Goal: Navigation & Orientation: Find specific page/section

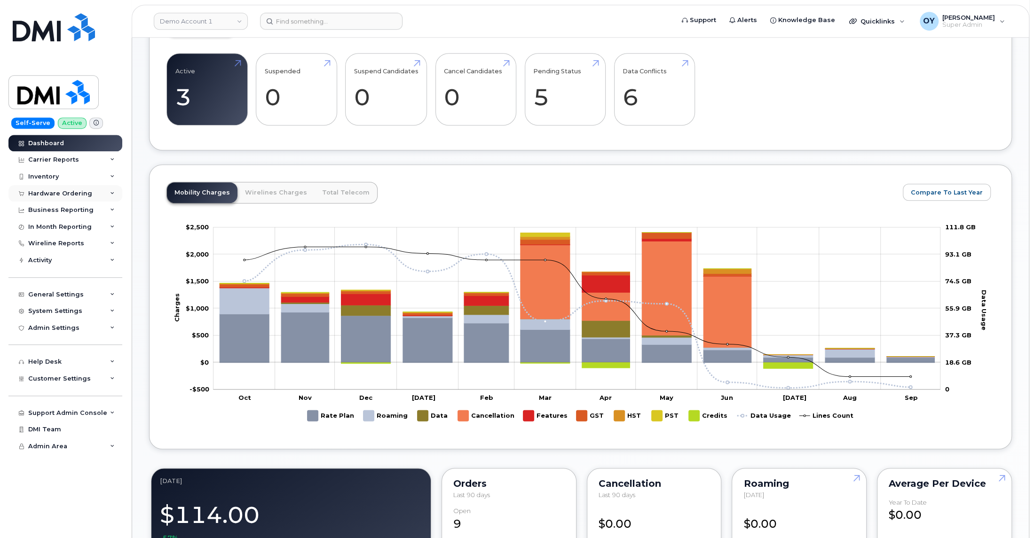
scroll to position [426, 0]
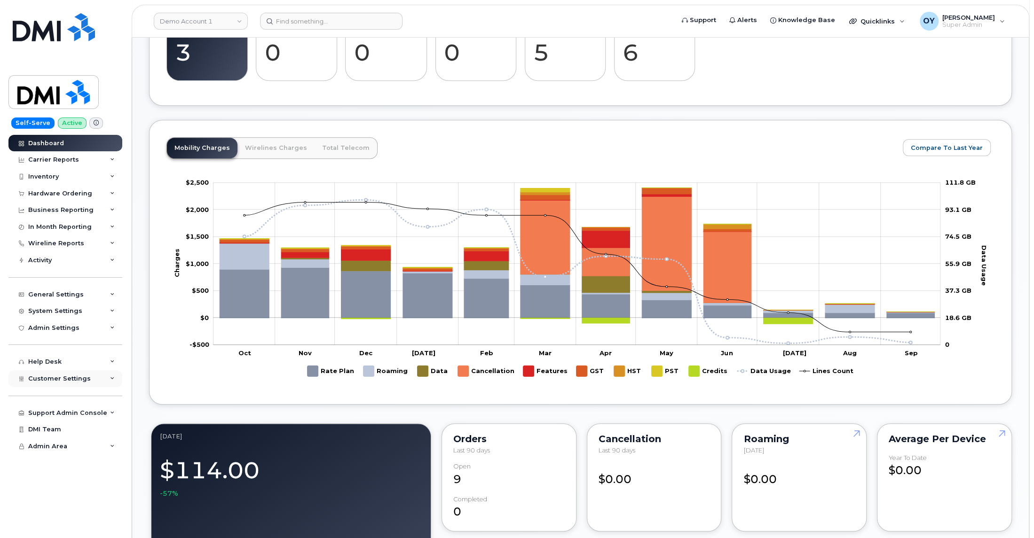
click at [104, 381] on div "Customer Settings" at bounding box center [65, 378] width 114 height 17
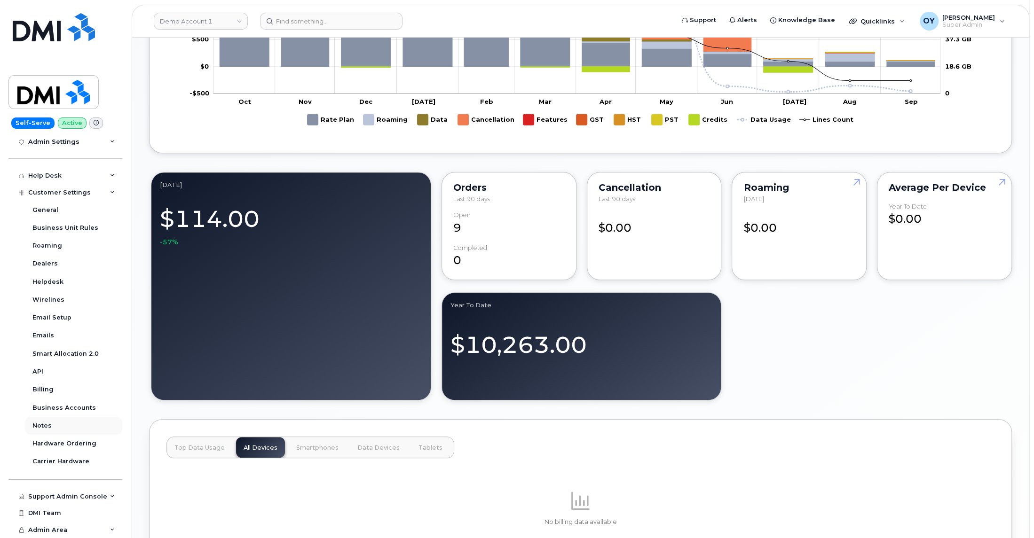
scroll to position [693, 0]
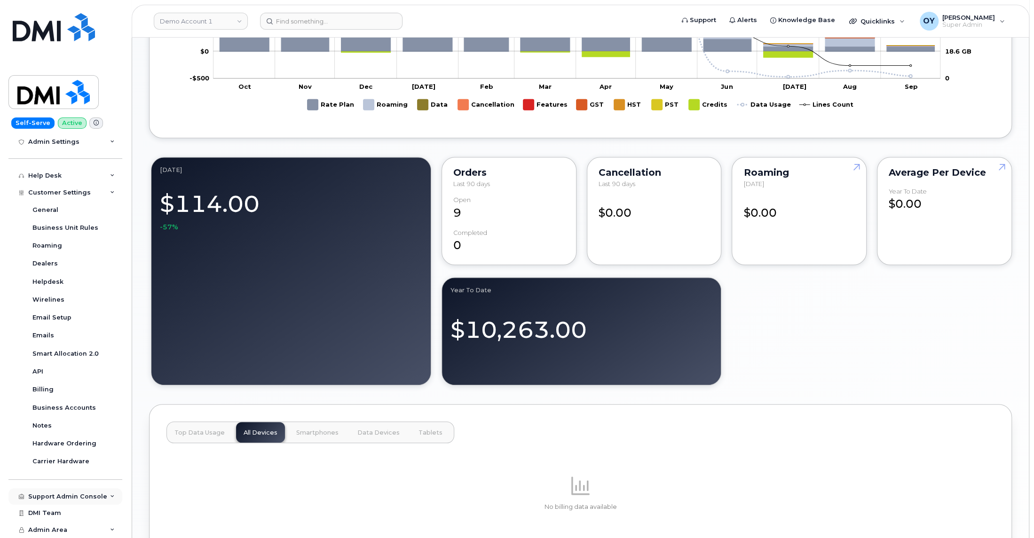
drag, startPoint x: 93, startPoint y: 498, endPoint x: 90, endPoint y: 492, distance: 7.4
click at [92, 497] on div "Support Admin Console" at bounding box center [67, 497] width 79 height 8
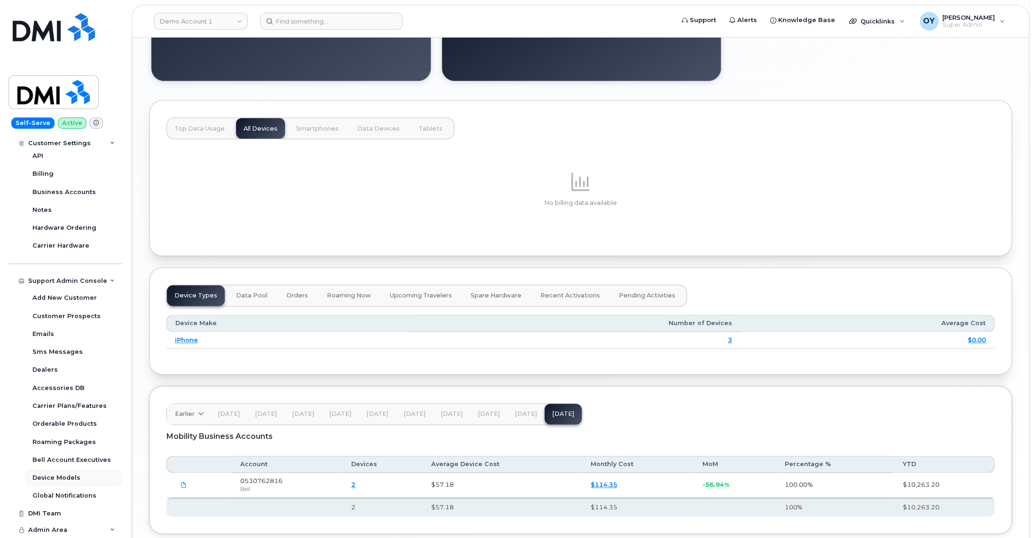
scroll to position [1013, 0]
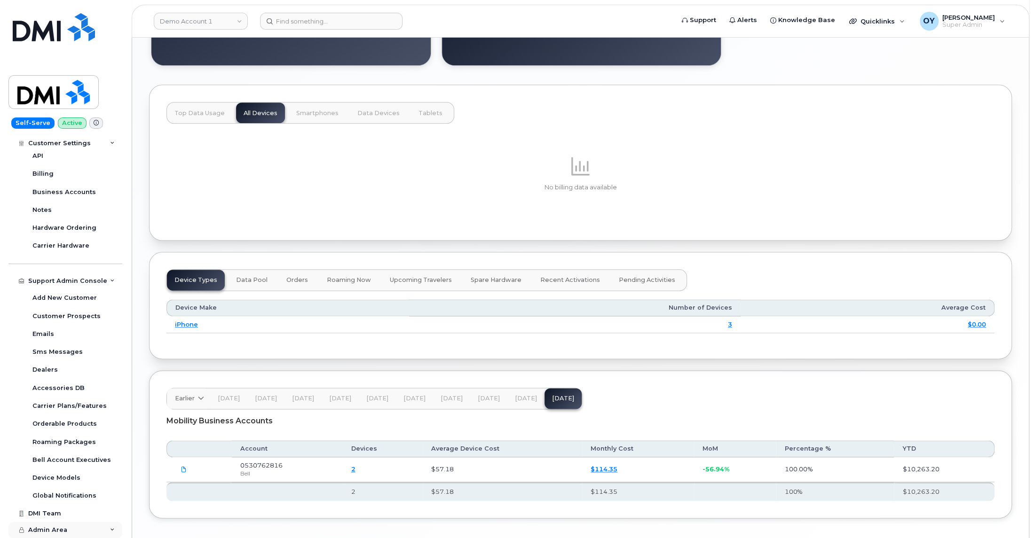
drag, startPoint x: 68, startPoint y: 535, endPoint x: 65, endPoint y: 527, distance: 8.9
click at [68, 533] on div "Admin Area" at bounding box center [65, 530] width 114 height 17
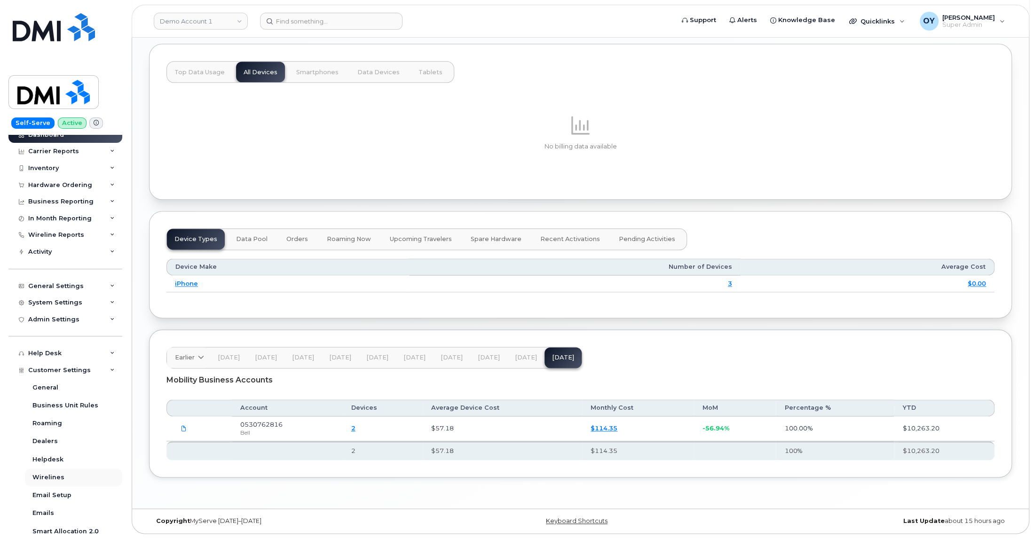
scroll to position [0, 0]
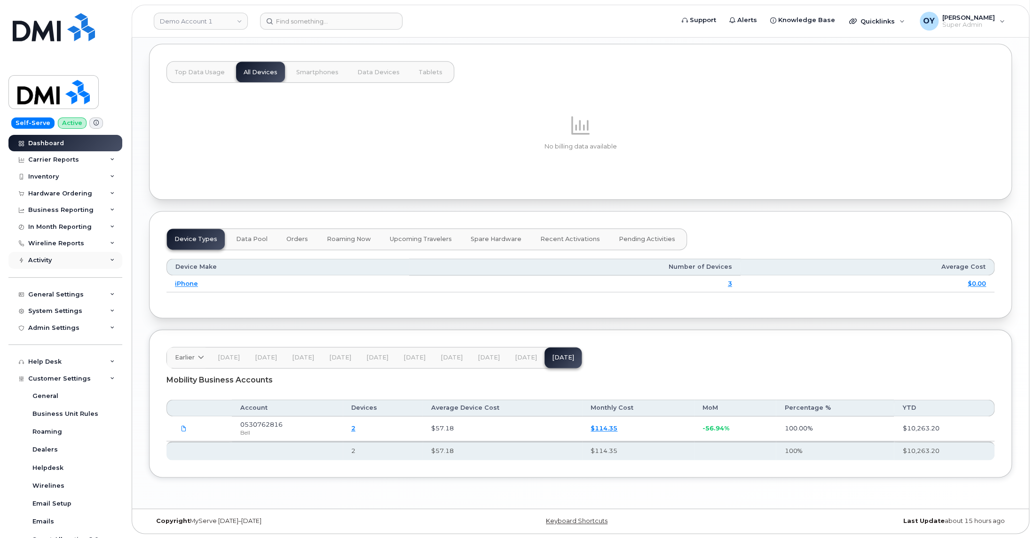
click at [64, 256] on div "Activity" at bounding box center [65, 260] width 114 height 17
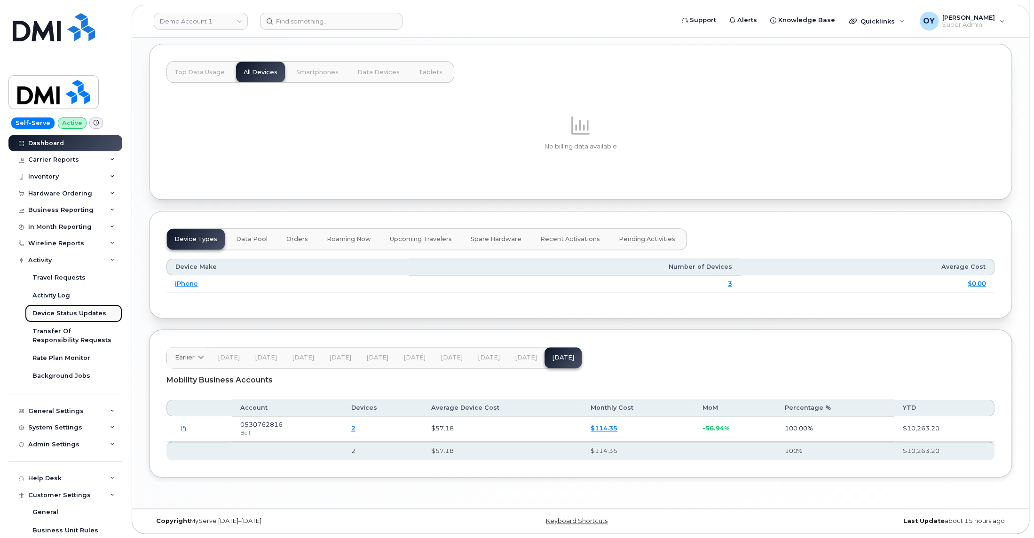
click at [70, 315] on div "Device Status Updates" at bounding box center [69, 313] width 74 height 8
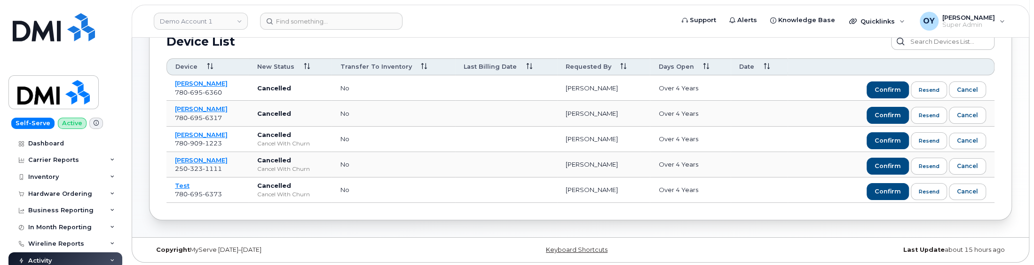
scroll to position [103, 0]
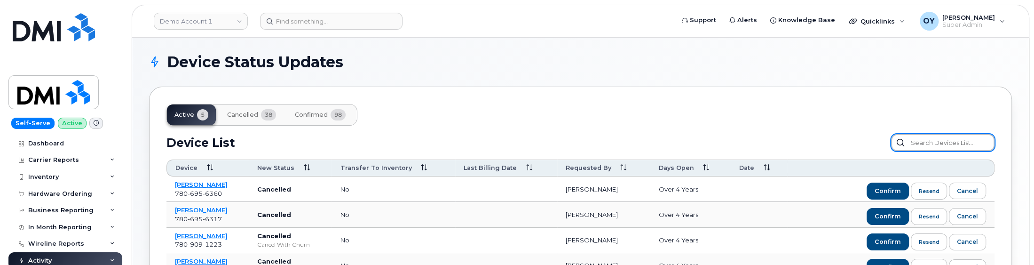
click at [945, 146] on input "text" at bounding box center [942, 142] width 103 height 17
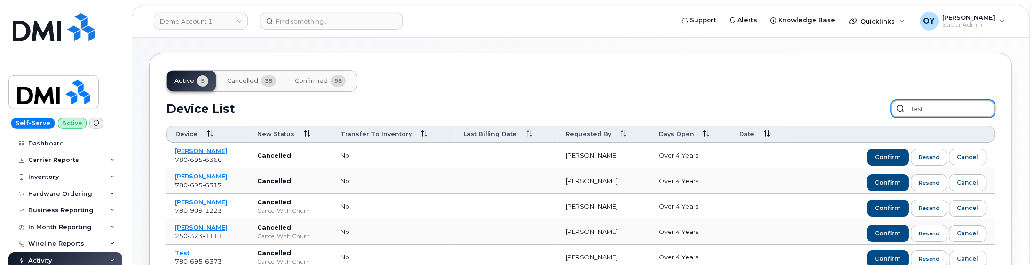
scroll to position [103, 0]
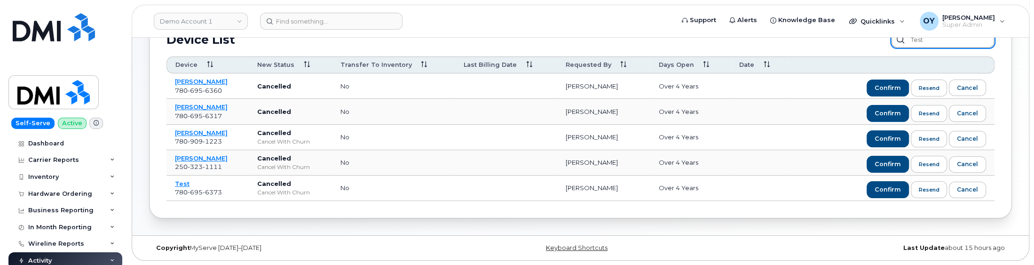
type input "test"
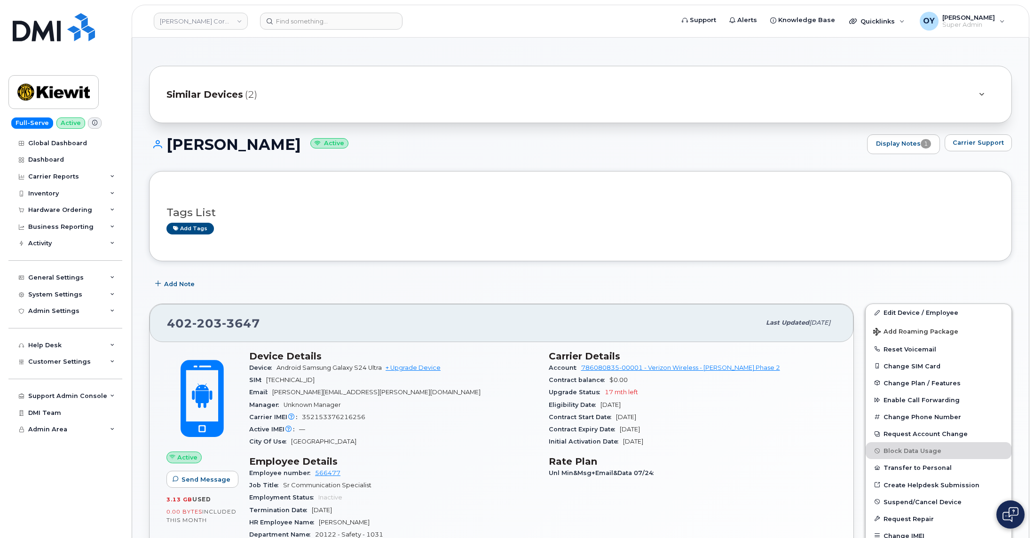
scroll to position [277, 0]
